Goal: Task Accomplishment & Management: Complete application form

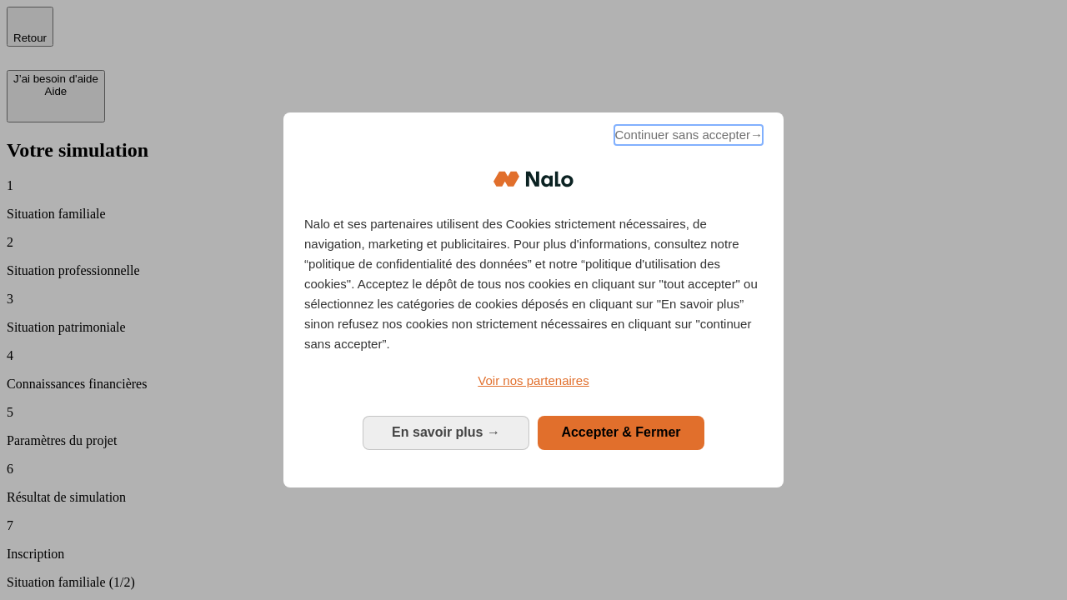
click at [687, 138] on span "Continuer sans accepter →" at bounding box center [688, 135] width 148 height 20
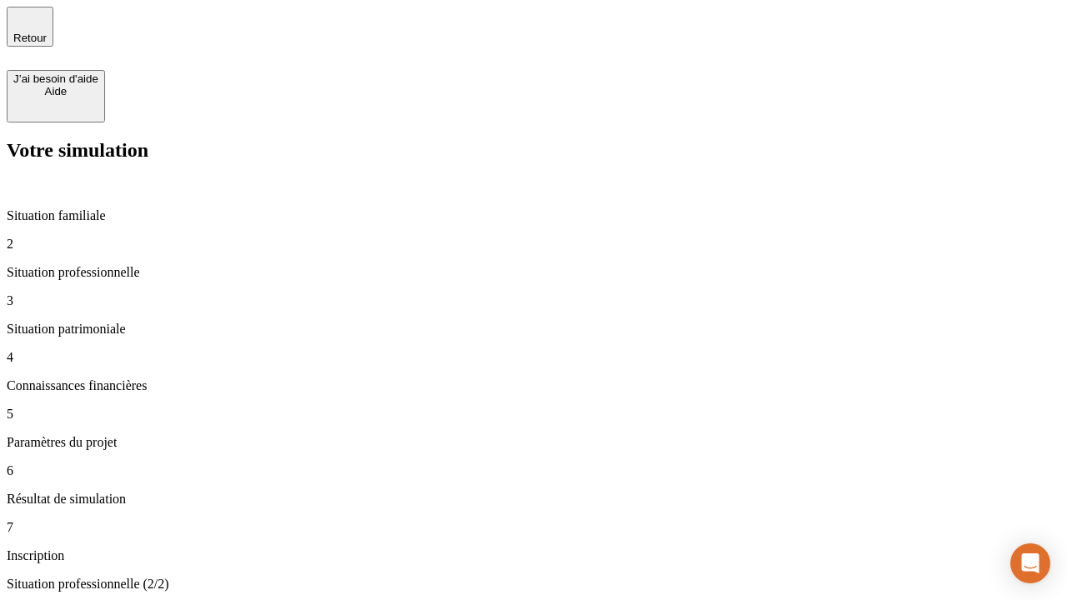
type input "30 000"
type input "40 000"
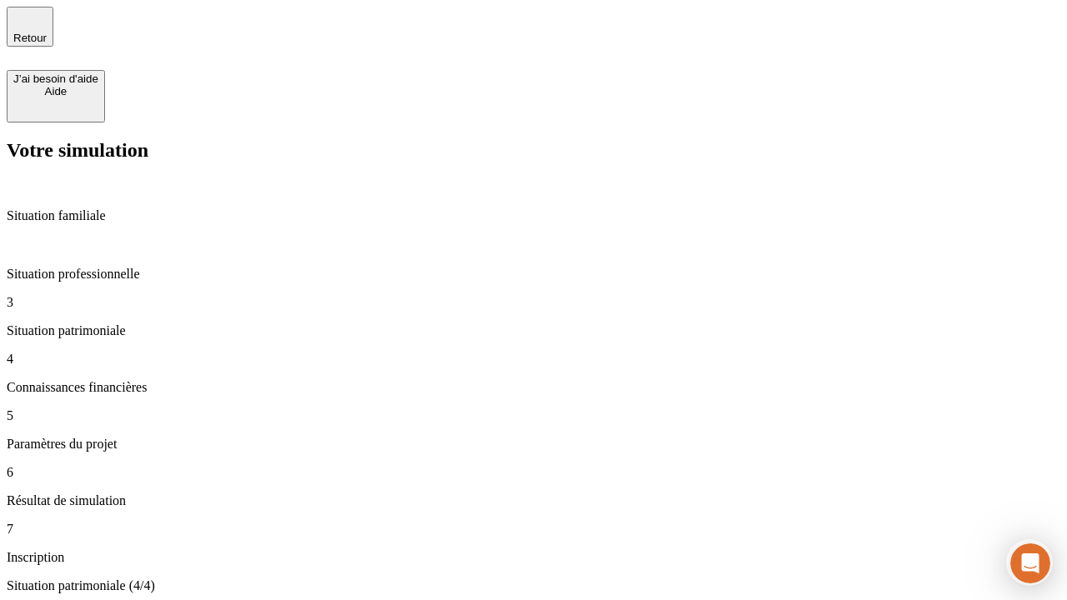
type input "1 100"
type input "20"
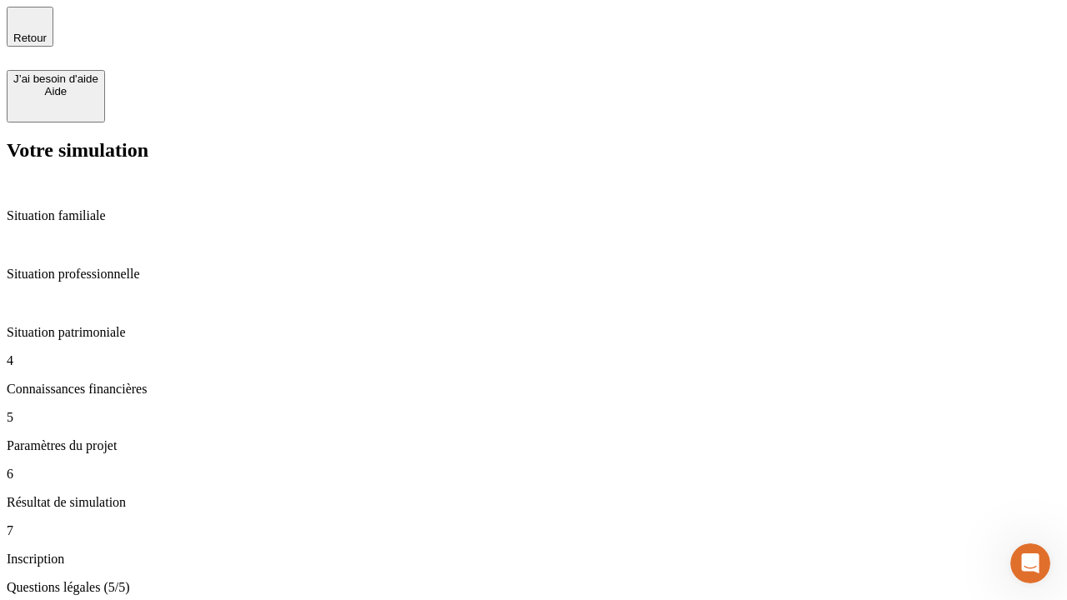
type input "40"
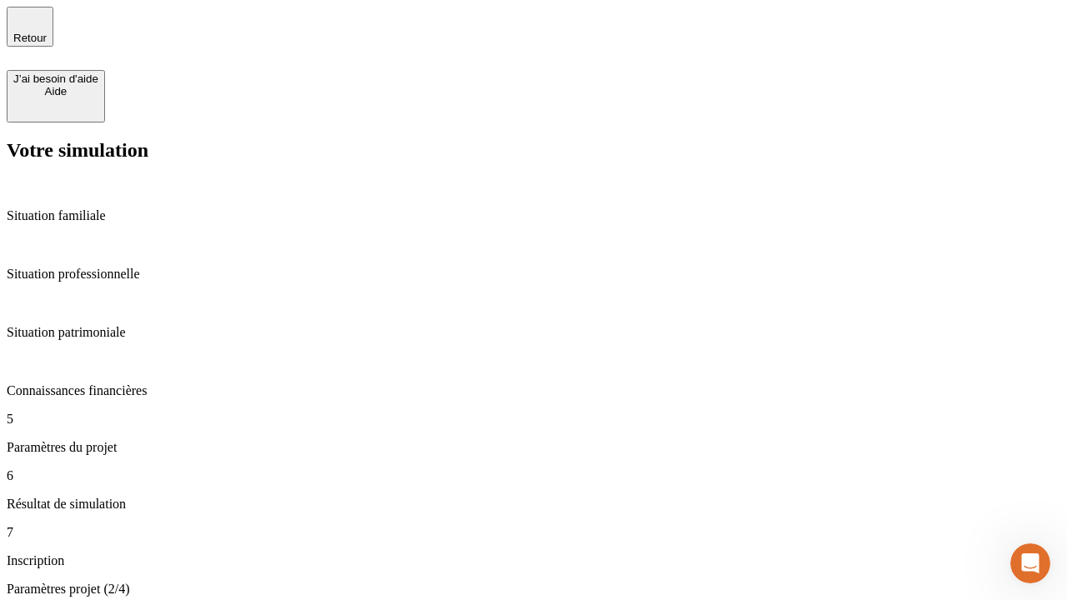
type input "50 000"
type input "640"
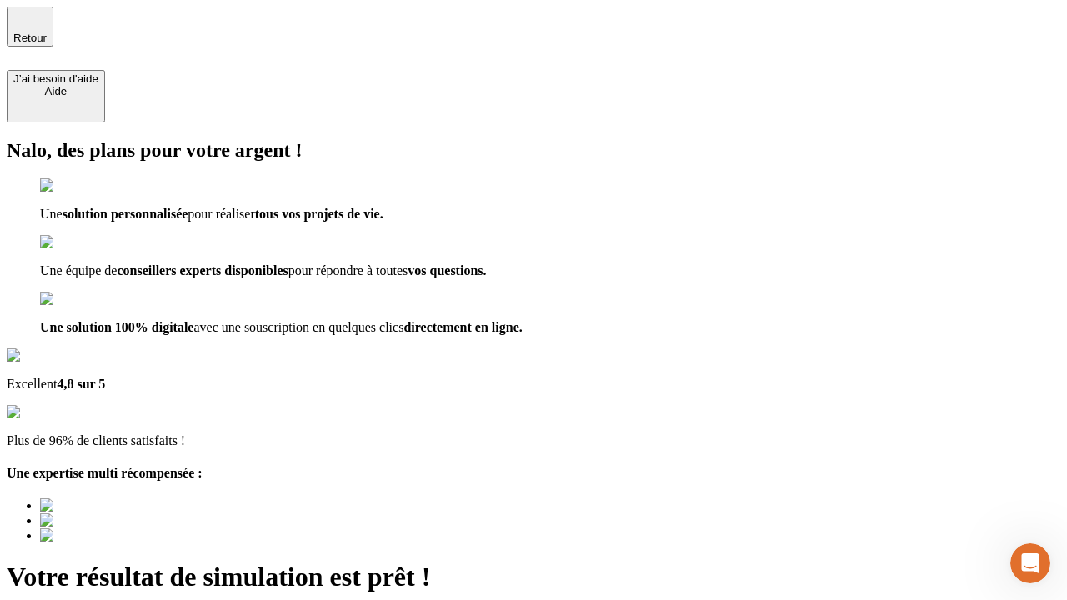
type input "[EMAIL_ADDRESS][DOMAIN_NAME]"
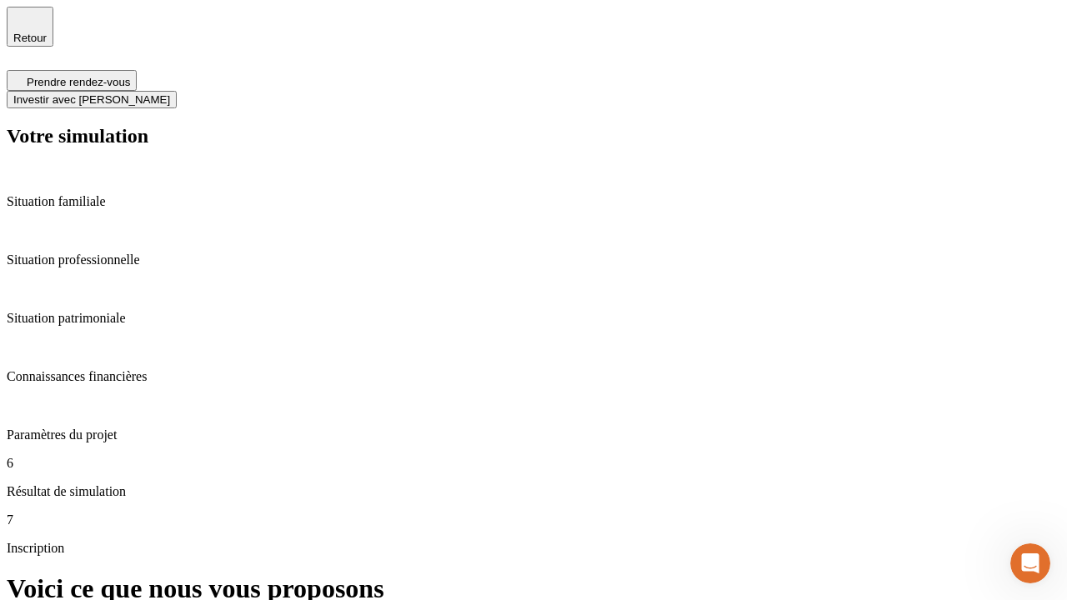
click at [170, 93] on span "Investir avec [PERSON_NAME]" at bounding box center [91, 99] width 157 height 13
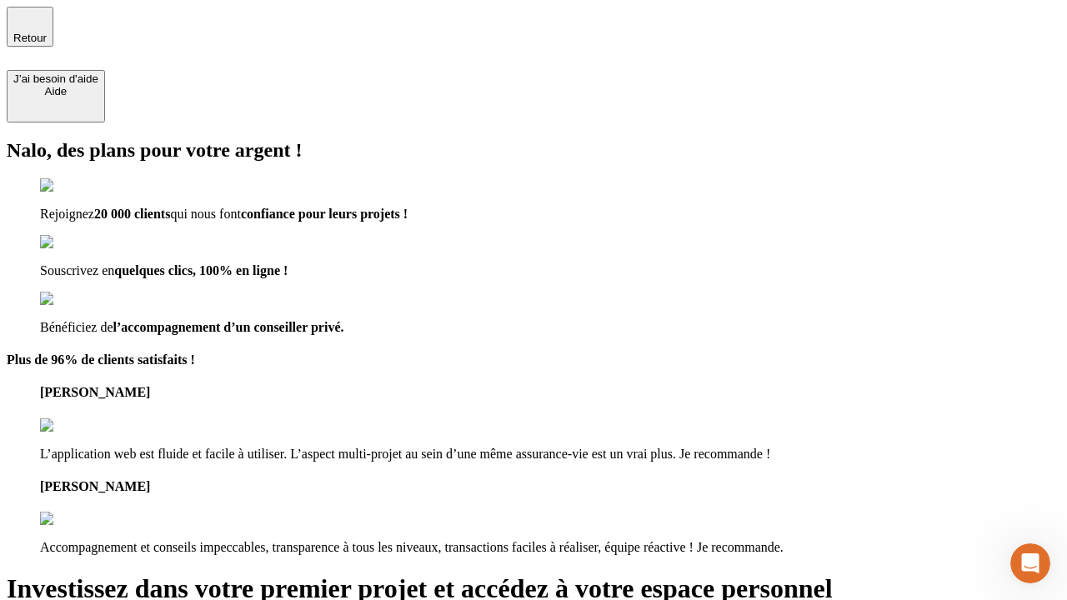
type input "[EMAIL_ADDRESS][DOMAIN_NAME]"
